Goal: Task Accomplishment & Management: Manage account settings

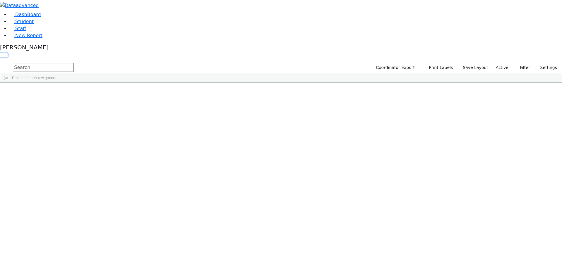
click at [8, 53] on button "button" at bounding box center [4, 55] width 8 height 4
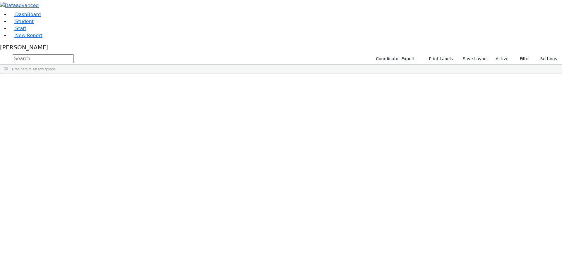
click at [476, 81] on span at bounding box center [474, 78] width 5 height 5
click at [444, 82] on span "filter" at bounding box center [441, 79] width 5 height 5
click at [430, 115] on input "checkbox" at bounding box center [427, 113] width 5 height 5
click at [430, 119] on input "checkbox" at bounding box center [427, 116] width 5 height 5
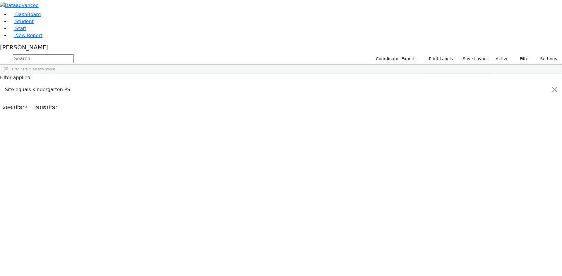
scroll to position [46, 0]
click at [69, 250] on div "Faivelson" at bounding box center [34, 246] width 69 height 8
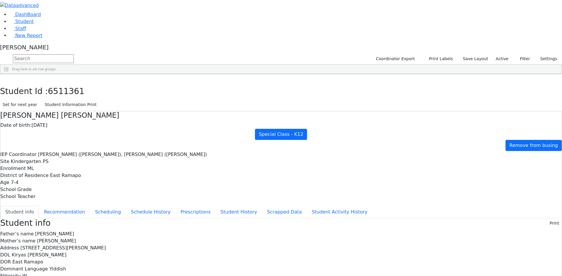
scroll to position [0, 0]
click at [90, 206] on button "Recommendation" at bounding box center [64, 212] width 51 height 12
checkbox input "true"
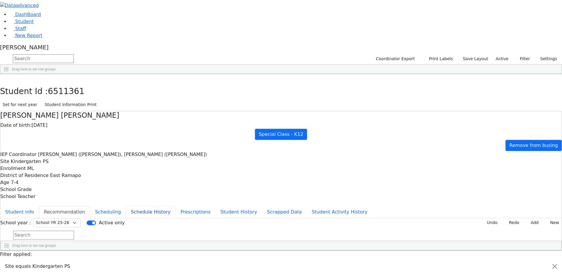
click at [127, 206] on button "Schedule History" at bounding box center [151, 212] width 50 height 12
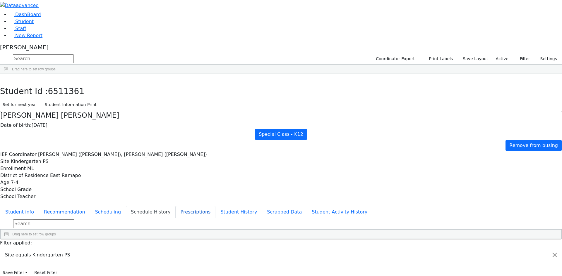
click at [175, 206] on button "Prescriptions" at bounding box center [195, 212] width 40 height 12
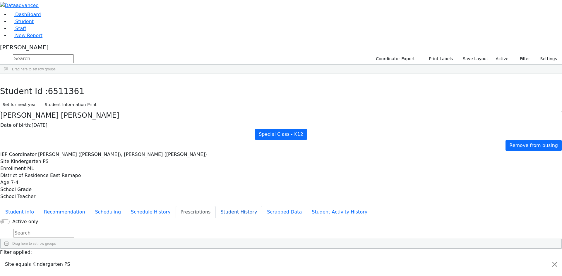
click at [215, 206] on button "Student History" at bounding box center [238, 212] width 47 height 12
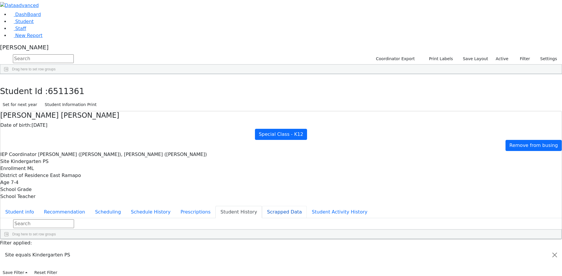
click at [262, 206] on button "Scrapped Data" at bounding box center [284, 212] width 45 height 12
click at [307, 206] on button "Student Activity History" at bounding box center [340, 212] width 66 height 12
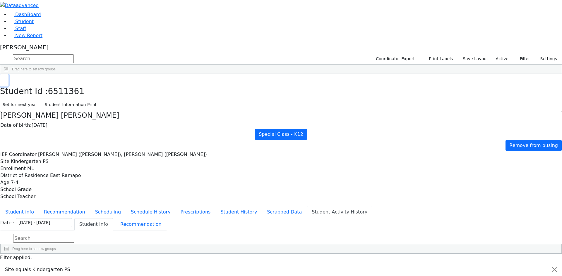
click at [6, 79] on icon "button" at bounding box center [4, 81] width 3 height 4
click at [56, 53] on div "[PERSON_NAME]" at bounding box center [281, 48] width 562 height 9
click at [71, 39] on link "Sign Out" at bounding box center [82, 34] width 46 height 9
